Goal: Check status: Check status

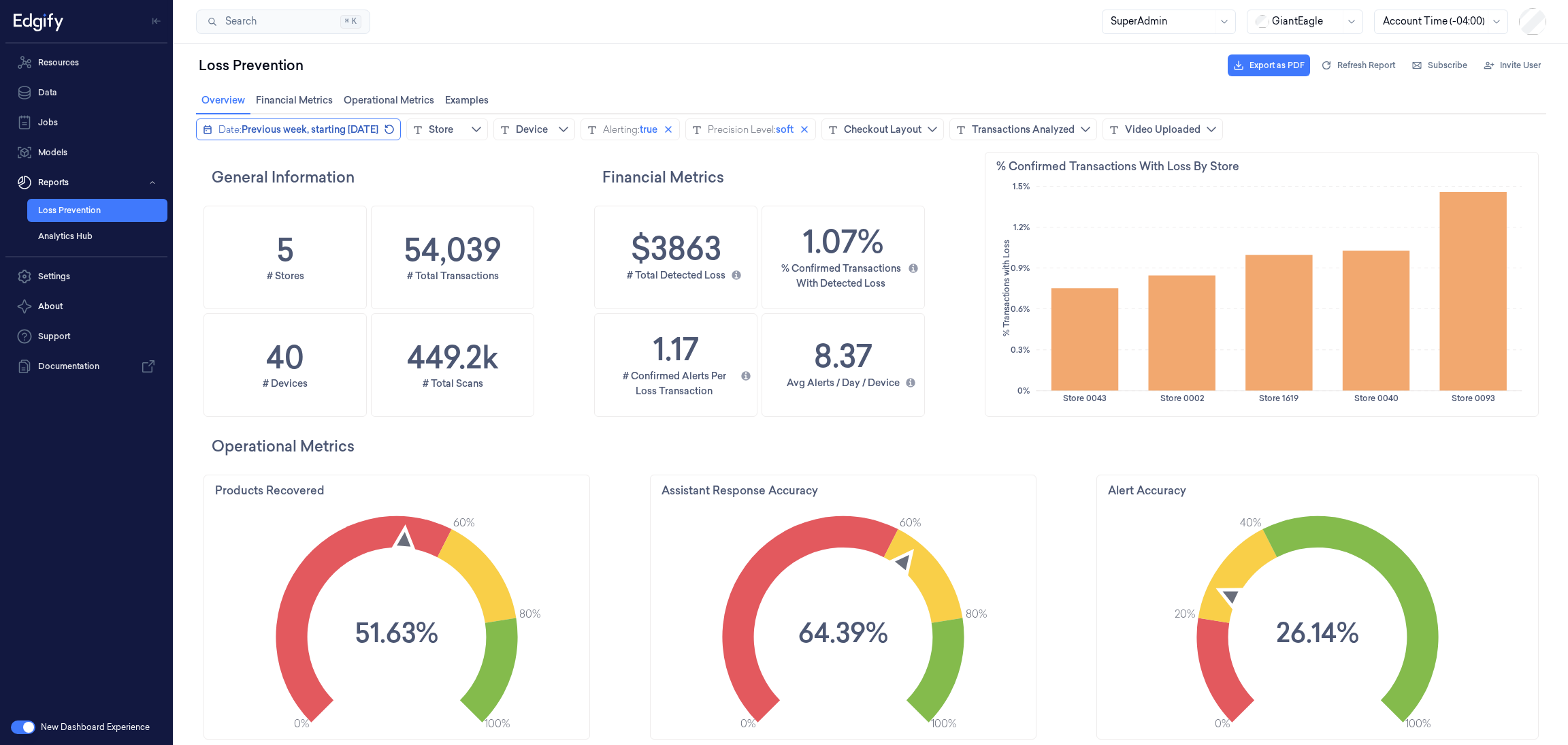
click at [201, 128] on button "Date: Previous week, starting [DATE]" at bounding box center [298, 129] width 205 height 22
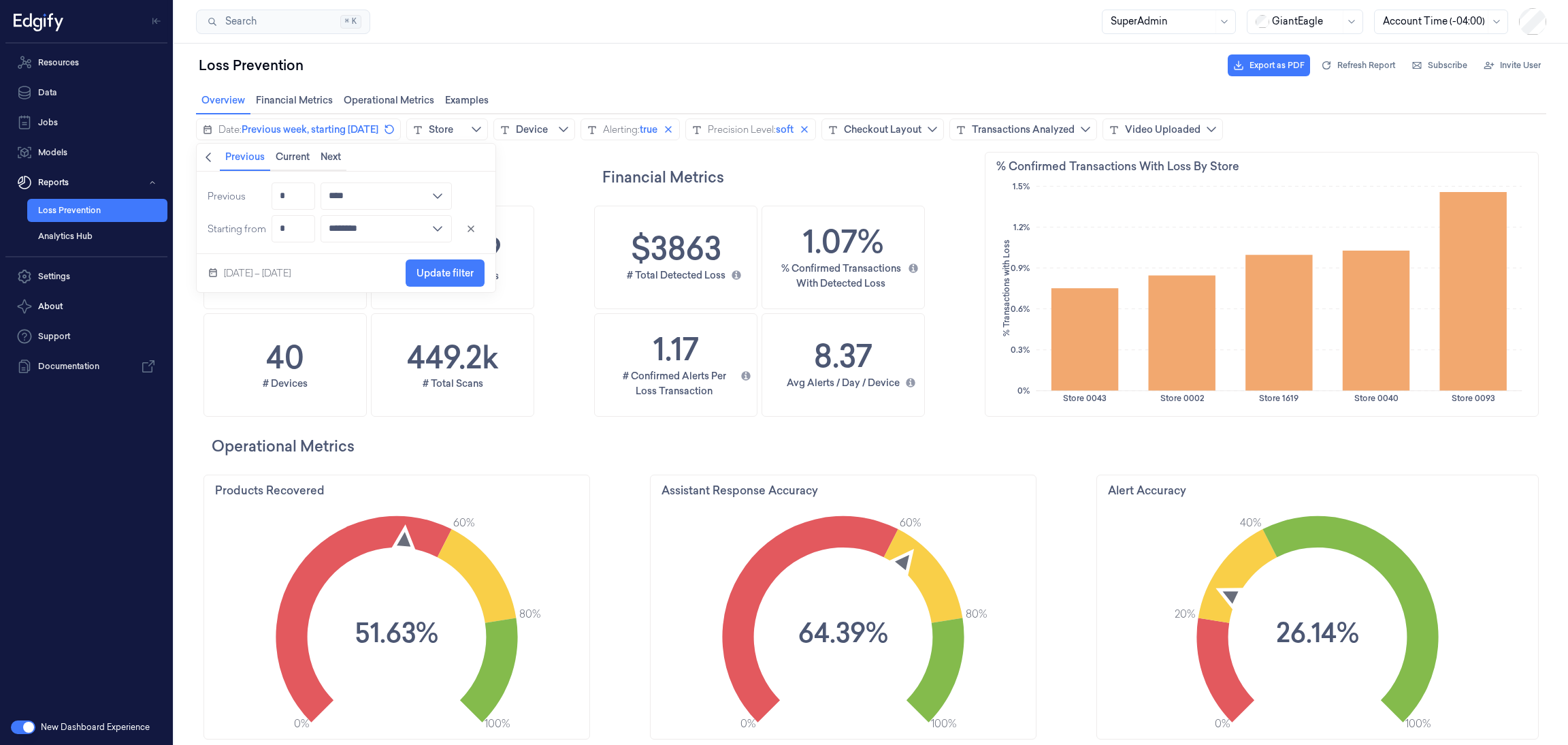
click at [211, 161] on icon "chevronleft icon" at bounding box center [208, 157] width 11 height 11
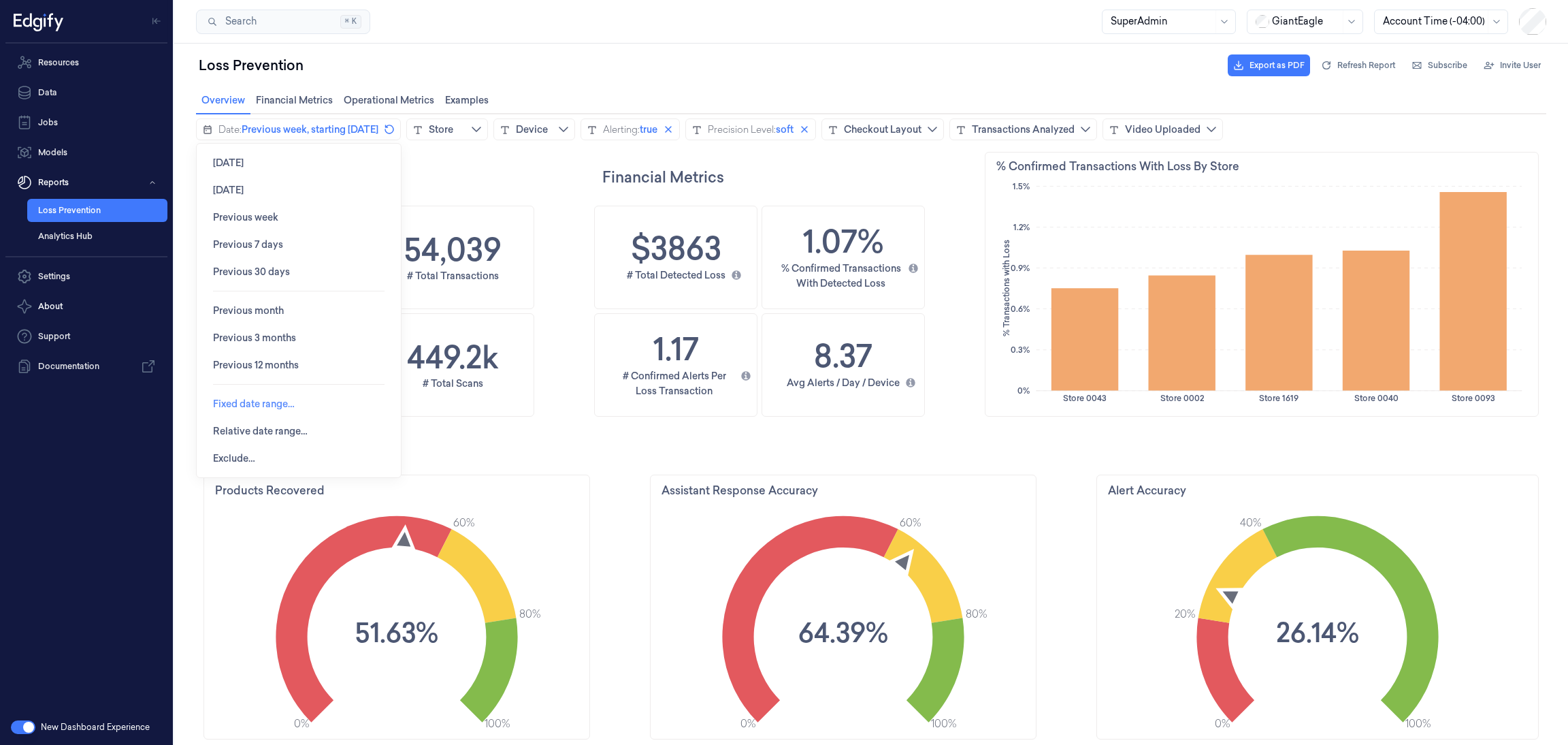
click at [279, 400] on span "Fixed date range…" at bounding box center [254, 404] width 81 height 11
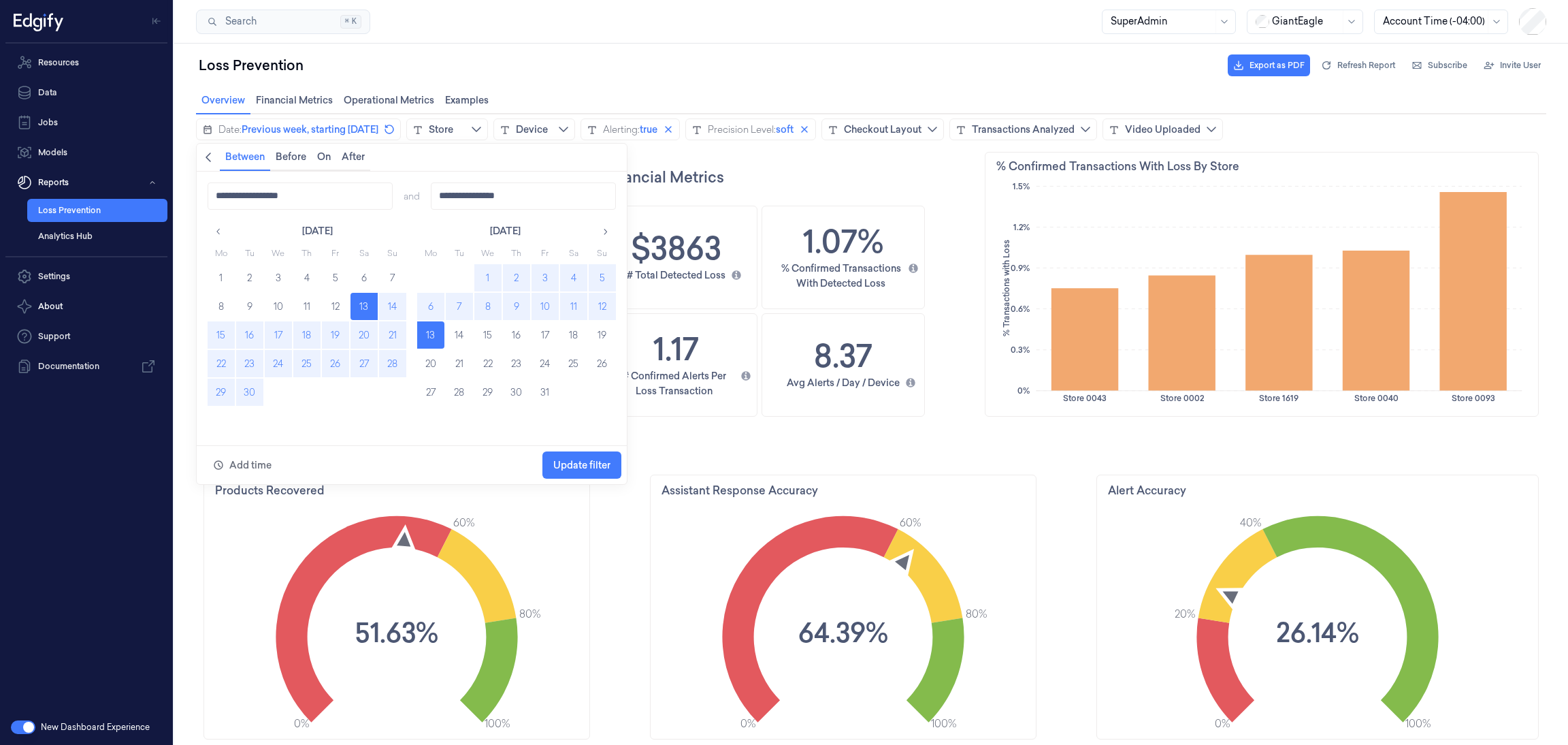
click at [222, 388] on button "29" at bounding box center [221, 392] width 27 height 27
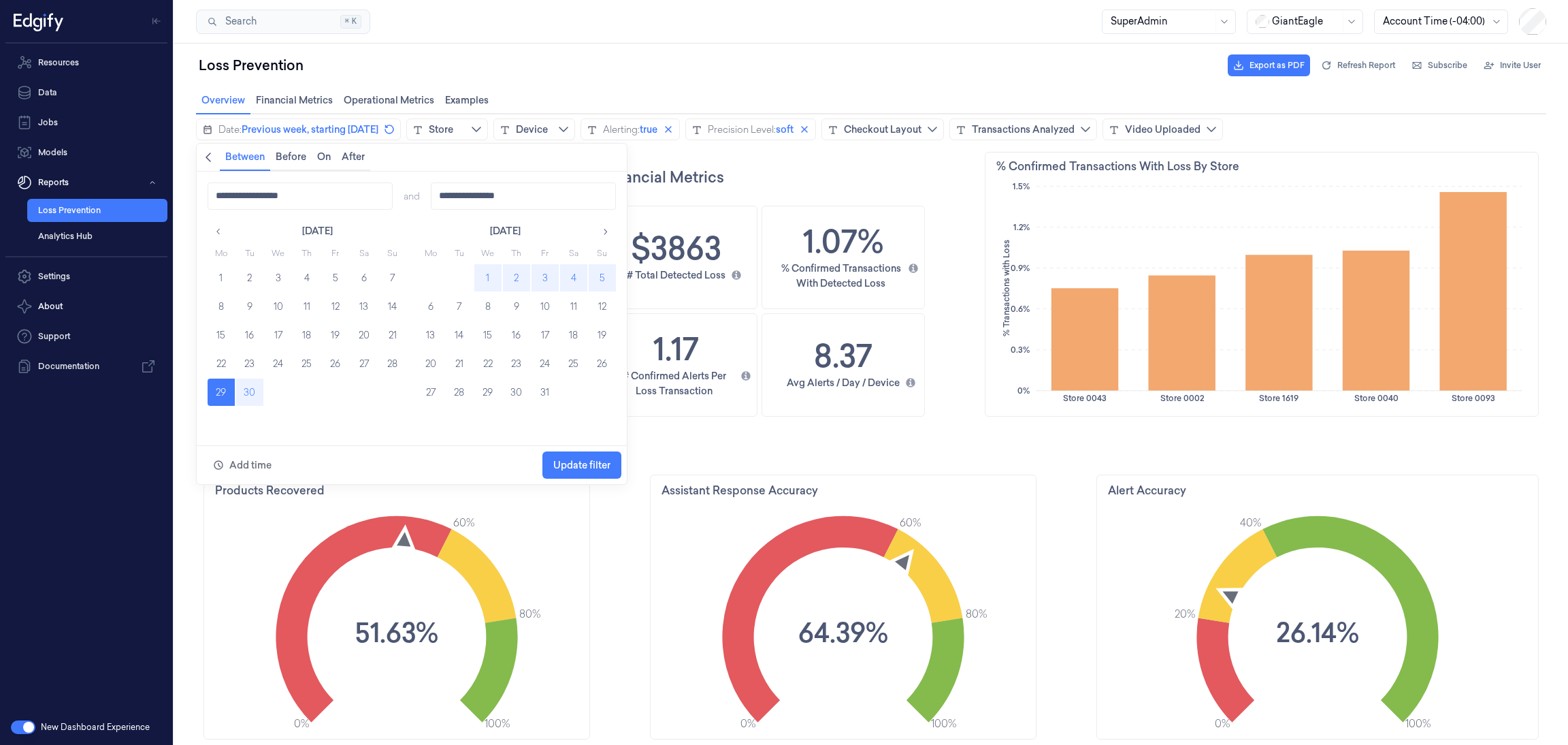
click at [602, 275] on button "5" at bounding box center [602, 278] width 27 height 27
type input "**********"
click at [585, 471] on span "Update filter" at bounding box center [582, 465] width 57 height 26
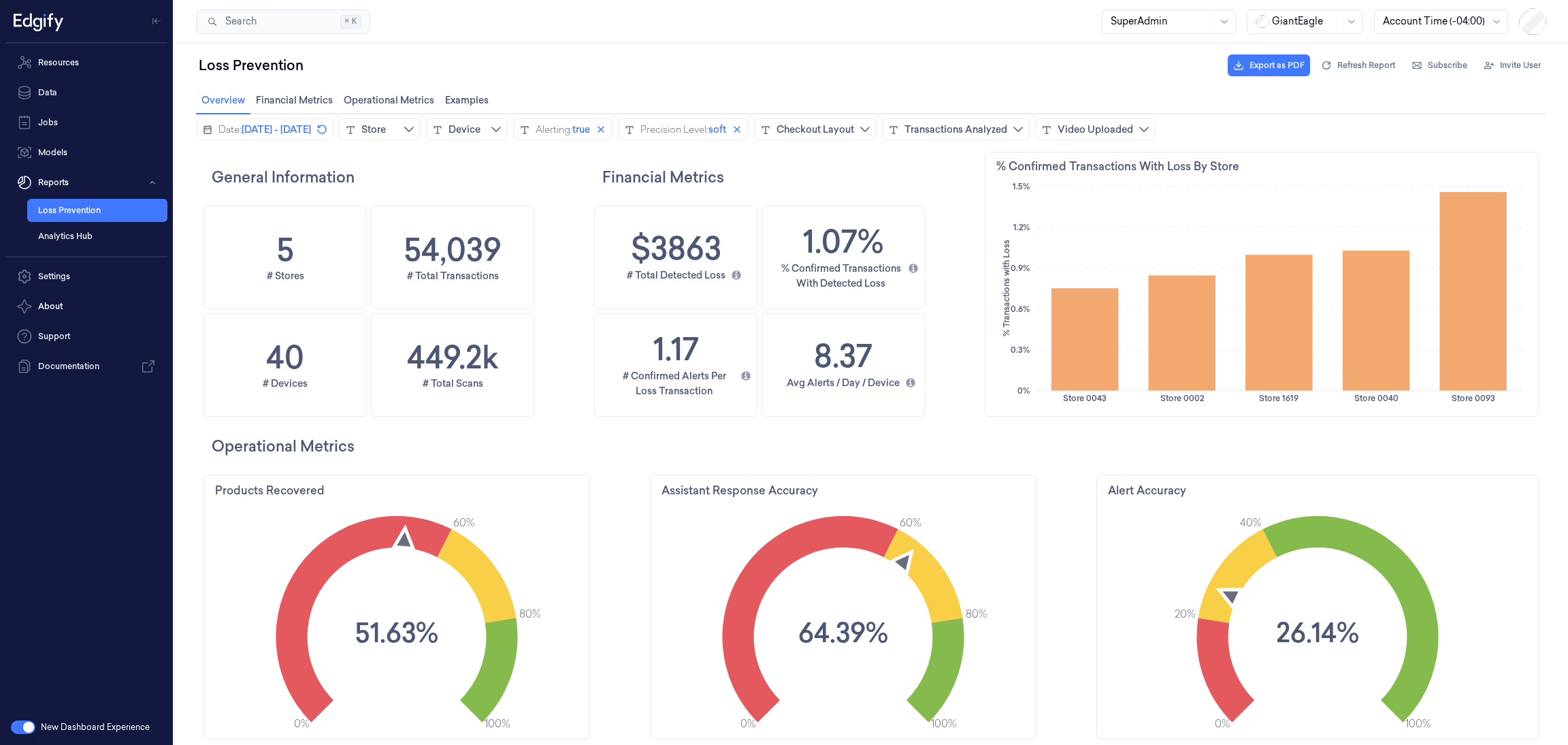
scroll to position [414, 567]
